Goal: Check status: Check status

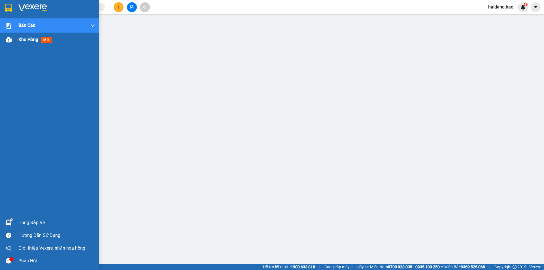
click at [36, 40] on span "Kho hàng" at bounding box center [28, 39] width 20 height 5
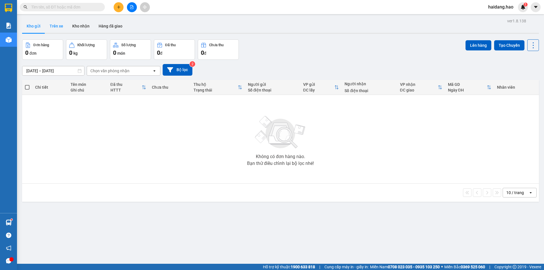
click at [54, 30] on button "Trên xe" at bounding box center [56, 26] width 23 height 14
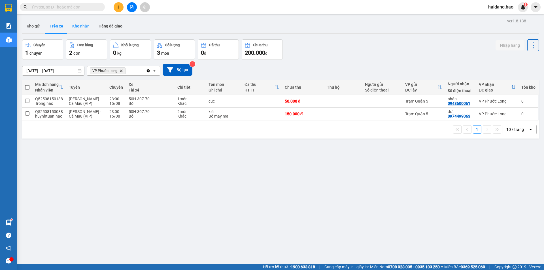
click at [81, 30] on button "Kho nhận" at bounding box center [81, 26] width 26 height 14
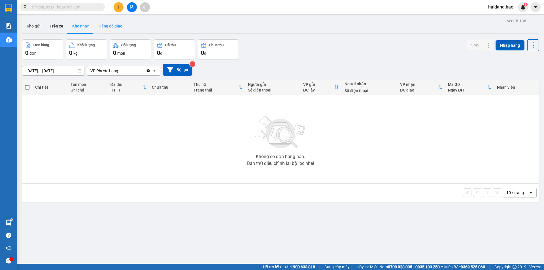
click at [114, 30] on button "Hàng đã giao" at bounding box center [110, 26] width 33 height 14
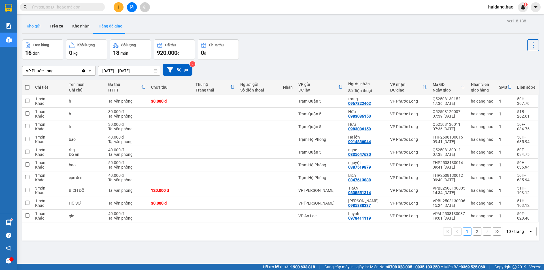
click at [36, 26] on button "Kho gửi" at bounding box center [33, 26] width 23 height 14
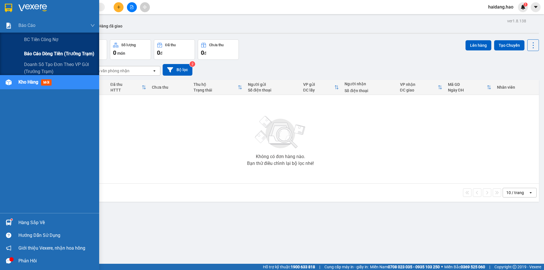
drag, startPoint x: 30, startPoint y: 50, endPoint x: 82, endPoint y: 47, distance: 52.0
click at [31, 50] on span "Báo cáo dòng tiền (trưởng trạm)" at bounding box center [59, 53] width 70 height 7
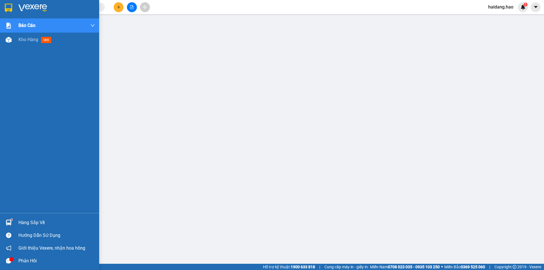
drag, startPoint x: 26, startPoint y: 78, endPoint x: 25, endPoint y: 71, distance: 7.1
click at [25, 76] on div "Báo cáo BC tiền công nợ Báo cáo dòng tiền (trưởng trạm) Doanh số tạo đơn theo V…" at bounding box center [49, 115] width 99 height 195
click at [26, 41] on span "Kho hàng" at bounding box center [28, 39] width 20 height 5
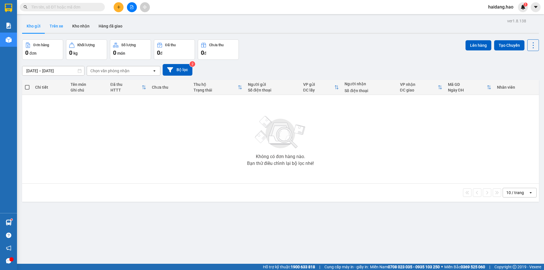
click at [63, 31] on button "Trên xe" at bounding box center [56, 26] width 23 height 14
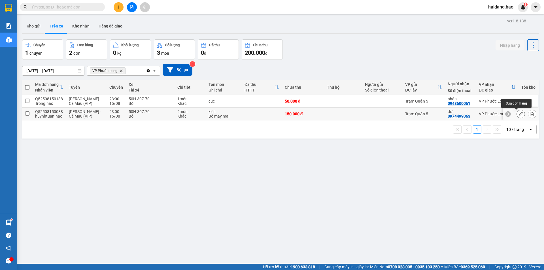
click at [519, 114] on icon at bounding box center [521, 114] width 4 height 4
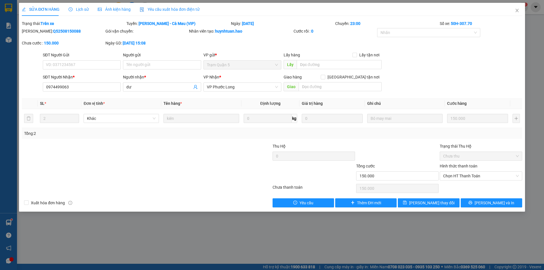
click at [114, 11] on span "Ảnh kiện hàng" at bounding box center [114, 9] width 33 height 5
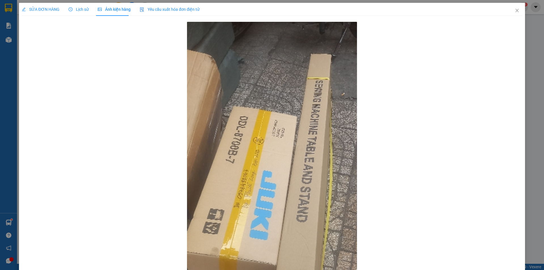
click at [82, 8] on span "Lịch sử" at bounding box center [79, 9] width 20 height 5
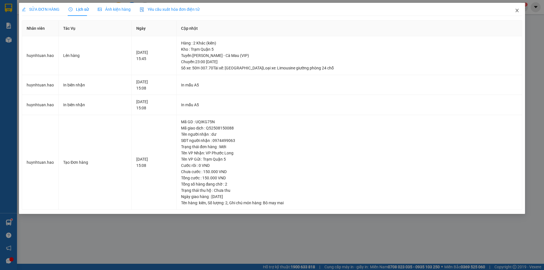
click at [519, 9] on icon "close" at bounding box center [517, 10] width 5 height 5
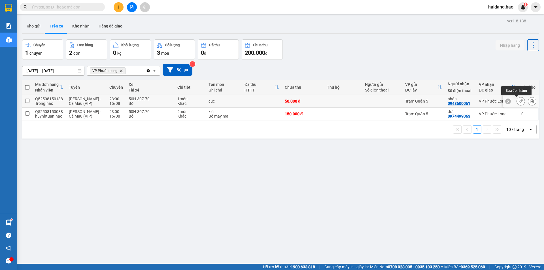
click at [519, 102] on icon at bounding box center [521, 101] width 4 height 4
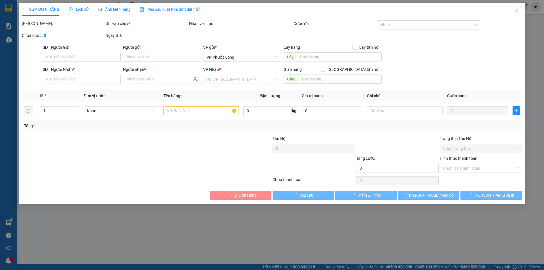
type input "0948600061"
type input "nhân"
type input "50.000"
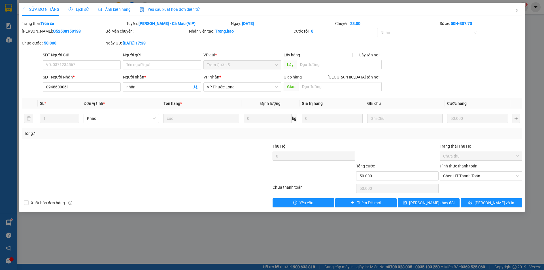
drag, startPoint x: 75, startPoint y: 12, endPoint x: 95, endPoint y: 9, distance: 20.6
click at [76, 12] on div "Lịch sử" at bounding box center [79, 9] width 20 height 6
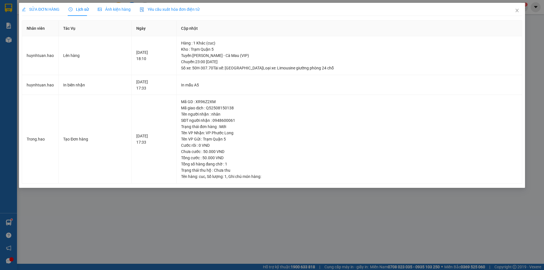
drag, startPoint x: 122, startPoint y: 7, endPoint x: 130, endPoint y: 9, distance: 8.4
click at [123, 8] on span "Ảnh kiện hàng" at bounding box center [114, 9] width 33 height 5
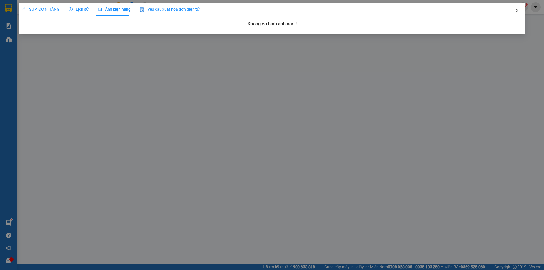
click at [517, 10] on icon "close" at bounding box center [517, 10] width 5 height 5
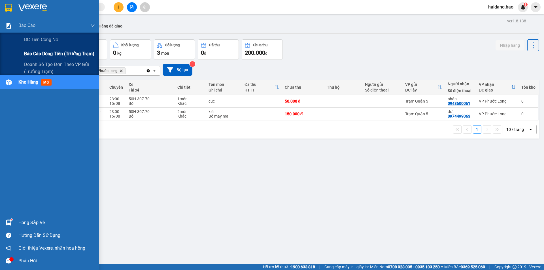
click at [54, 53] on span "Báo cáo dòng tiền (trưởng trạm)" at bounding box center [59, 53] width 70 height 7
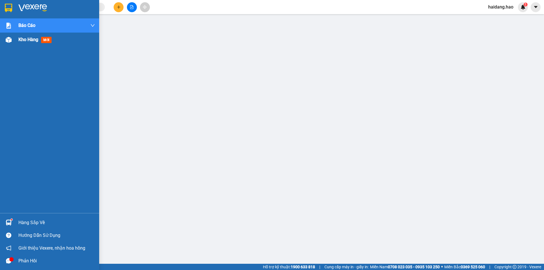
click at [27, 41] on span "Kho hàng" at bounding box center [28, 39] width 20 height 5
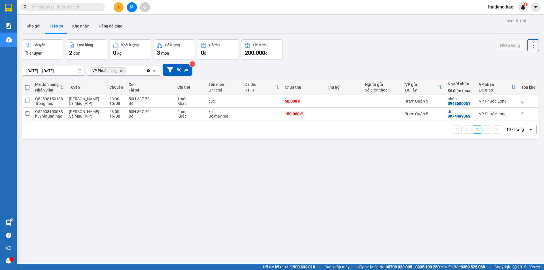
click at [210, 151] on div "ver 1.8.138 Kho gửi Trên xe Kho nhận Hàng đã giao Chuyến 1 chuyến Đơn hàng 2 đơ…" at bounding box center [280, 152] width 521 height 270
